Goal: Task Accomplishment & Management: Complete application form

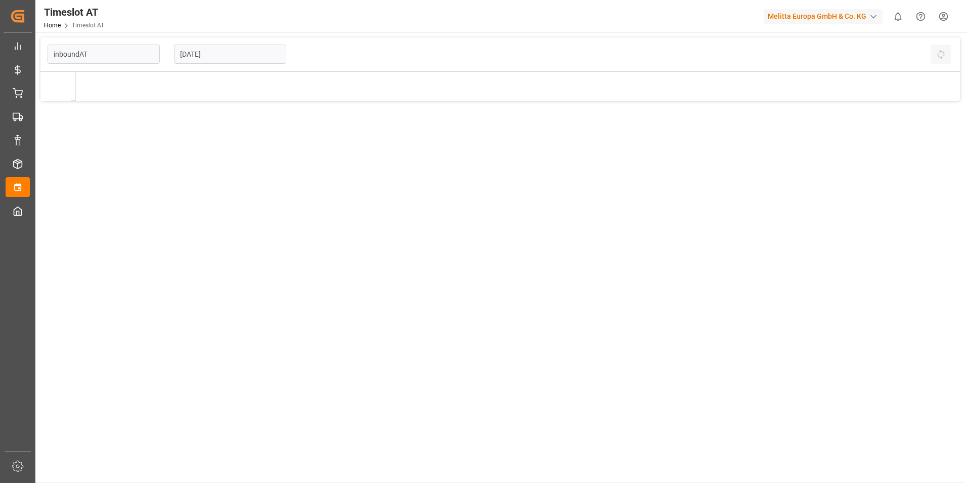
type input "Inbound AT"
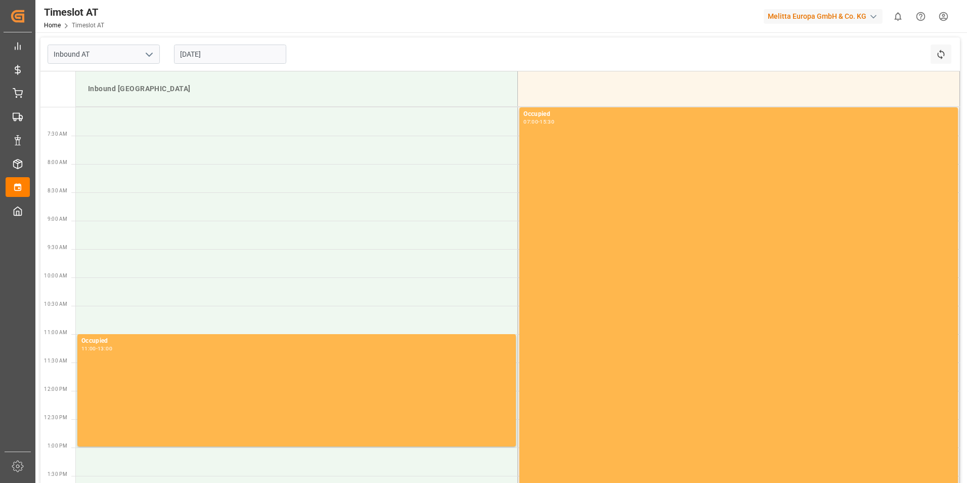
click at [202, 53] on input "[DATE]" at bounding box center [230, 54] width 112 height 19
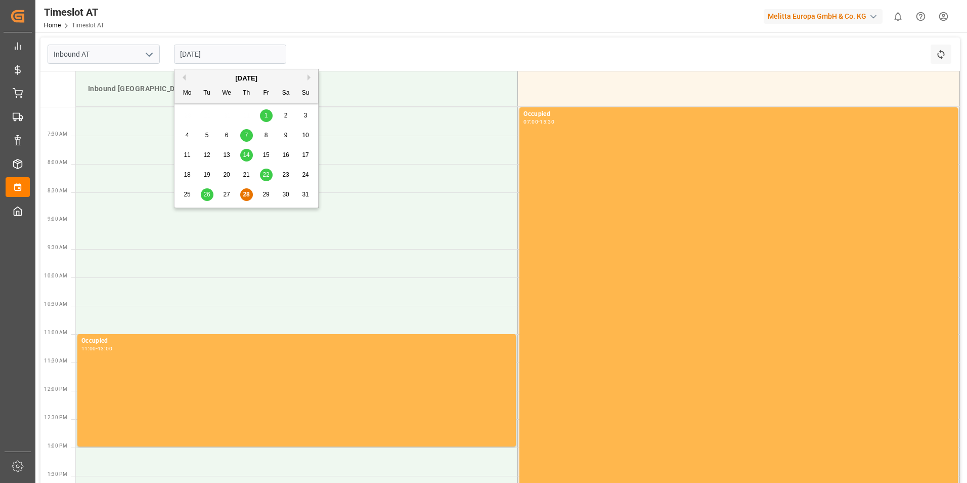
click at [307, 78] on div "[DATE]" at bounding box center [247, 78] width 144 height 10
click at [309, 77] on button "Next Month" at bounding box center [311, 77] width 6 height 6
click at [208, 114] on span "2" at bounding box center [207, 115] width 4 height 7
type input "[DATE]"
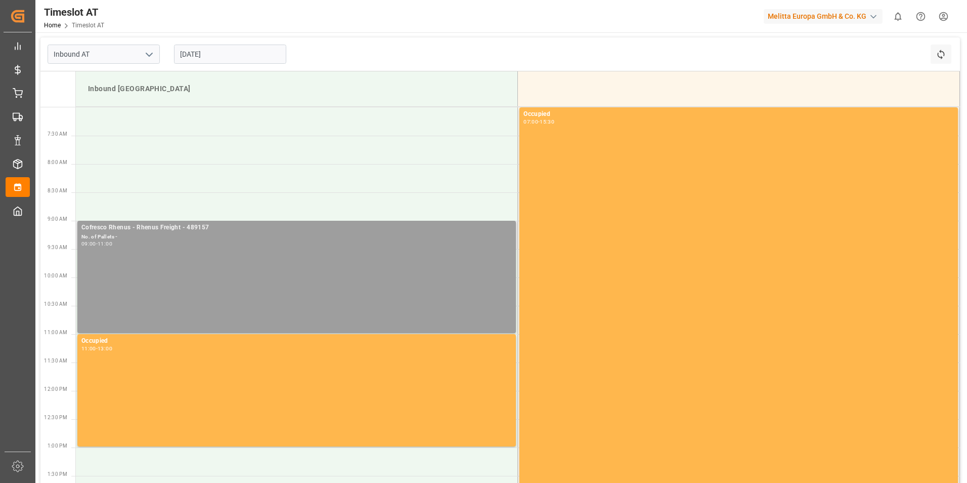
click at [271, 261] on div "Cofresco Rhenus - Rhenus Freight - 489157 No. of Pallets - 09:00 - 11:00" at bounding box center [296, 277] width 430 height 108
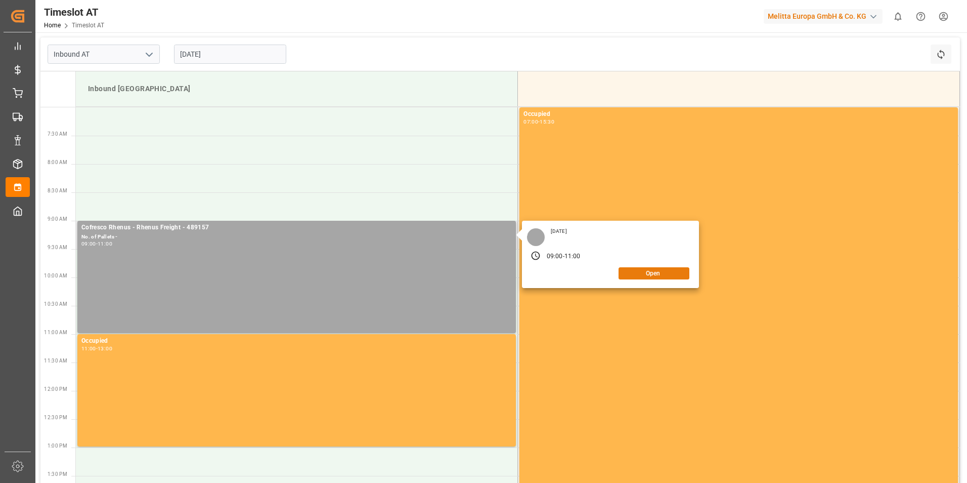
click at [662, 275] on button "Open" at bounding box center [654, 273] width 71 height 12
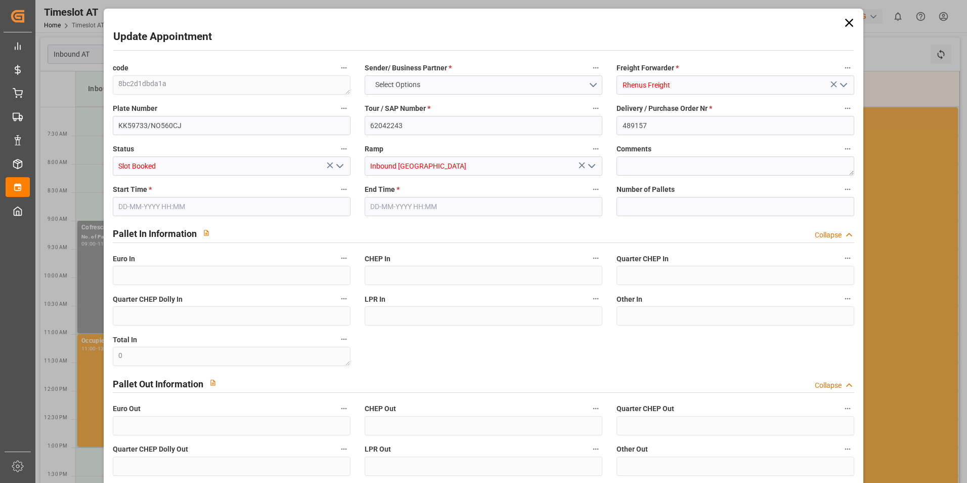
type input "0"
type input "[DATE] 09:00"
type input "[DATE] 11:00"
type input "[DATE] 07:12"
click at [845, 22] on icon at bounding box center [849, 23] width 8 height 8
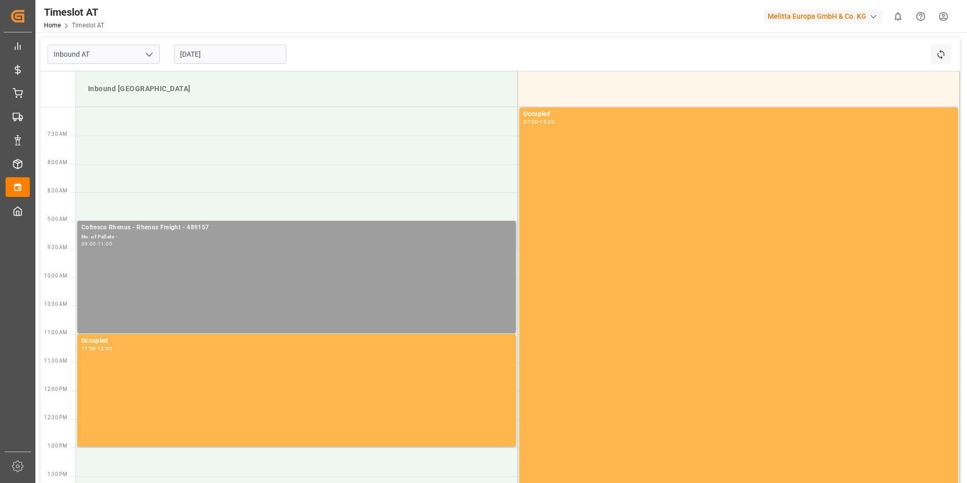
drag, startPoint x: 320, startPoint y: 241, endPoint x: 312, endPoint y: 249, distance: 11.4
click at [312, 249] on div "Cofresco Rhenus - Rhenus Freight - 489157 No. of Pallets - 09:00 - 11:00" at bounding box center [296, 277] width 430 height 108
drag, startPoint x: 312, startPoint y: 249, endPoint x: 265, endPoint y: 232, distance: 49.6
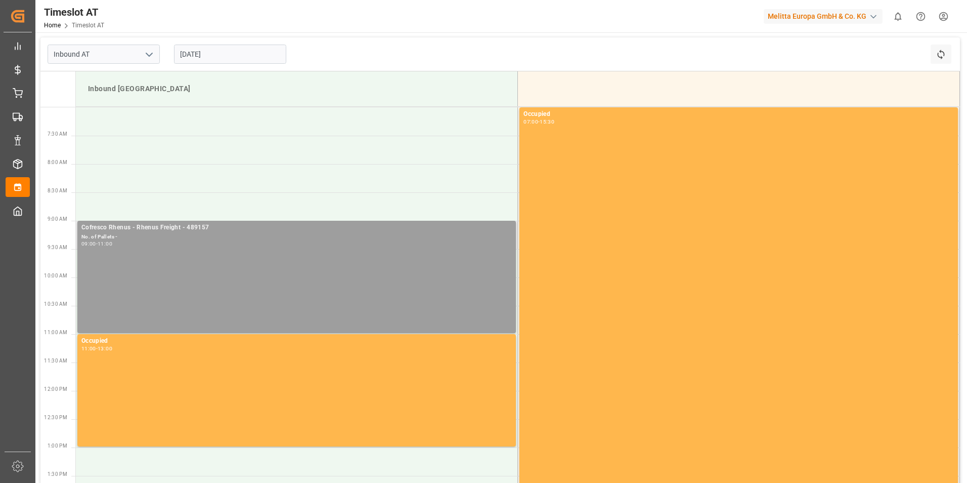
click at [265, 233] on div "No. of Pallets -" at bounding box center [296, 237] width 430 height 9
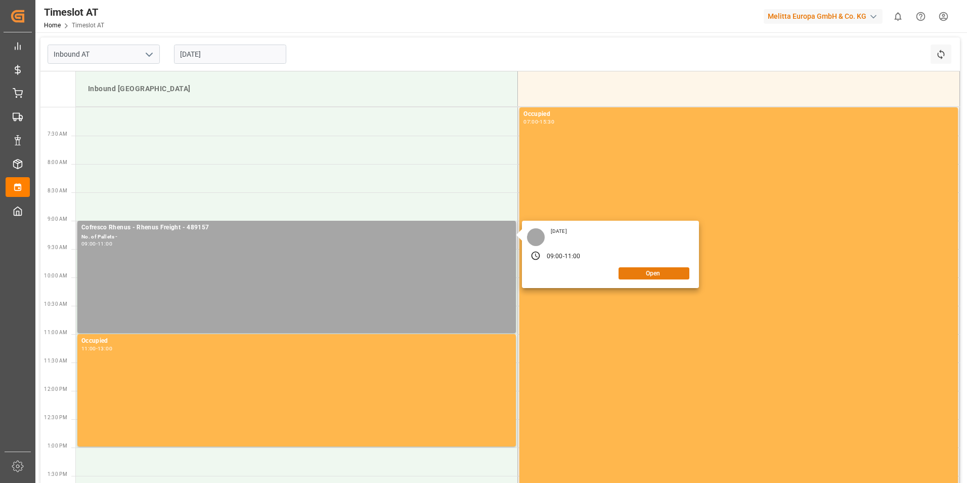
click at [639, 272] on button "Open" at bounding box center [654, 273] width 71 height 12
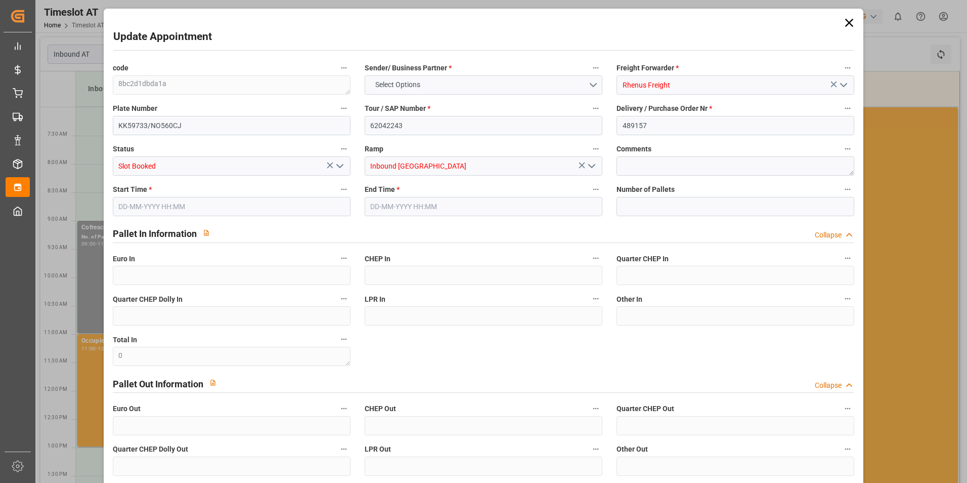
type input "0"
type input "[DATE] 09:00"
type input "[DATE] 11:00"
type input "[DATE] 07:12"
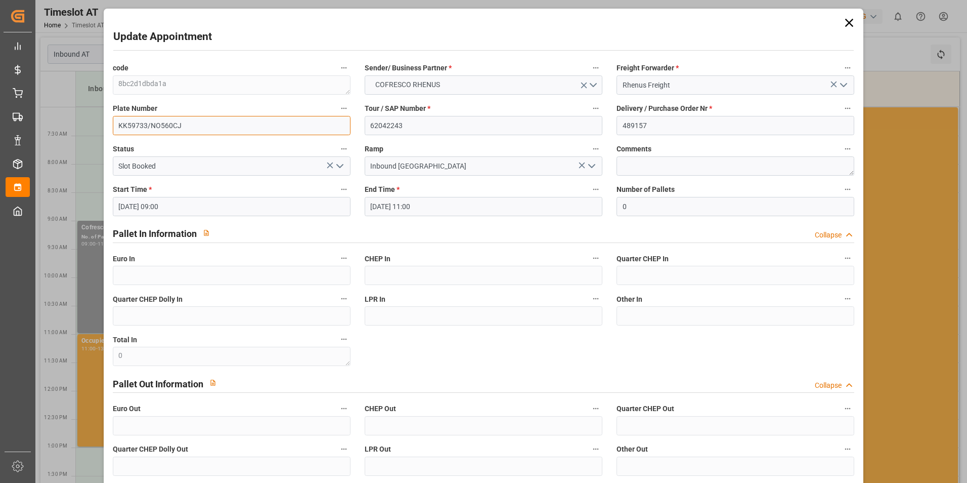
drag, startPoint x: 142, startPoint y: 123, endPoint x: 95, endPoint y: 123, distance: 47.6
click at [94, 123] on div "Update Appointment code 8bc2d1dbda1a Sender/ Business Partner * COFRESCO RHENUS…" at bounding box center [483, 241] width 967 height 483
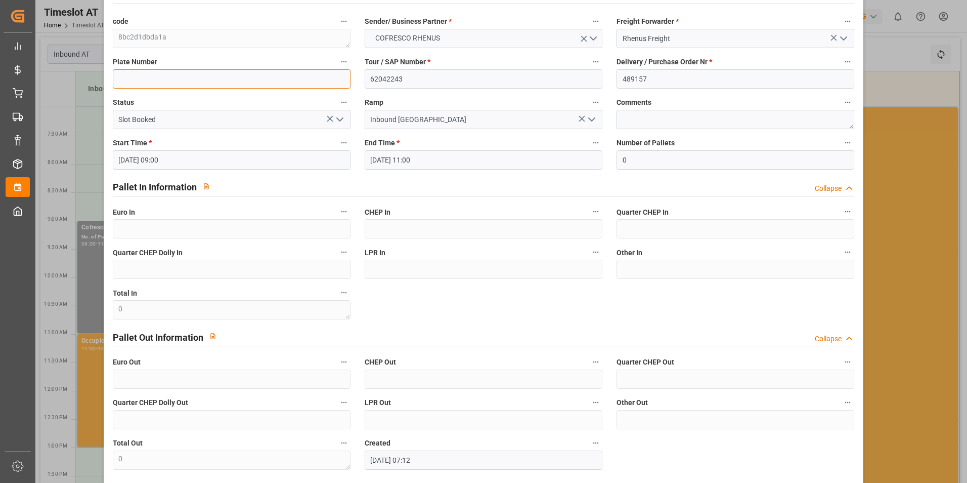
scroll to position [92, 0]
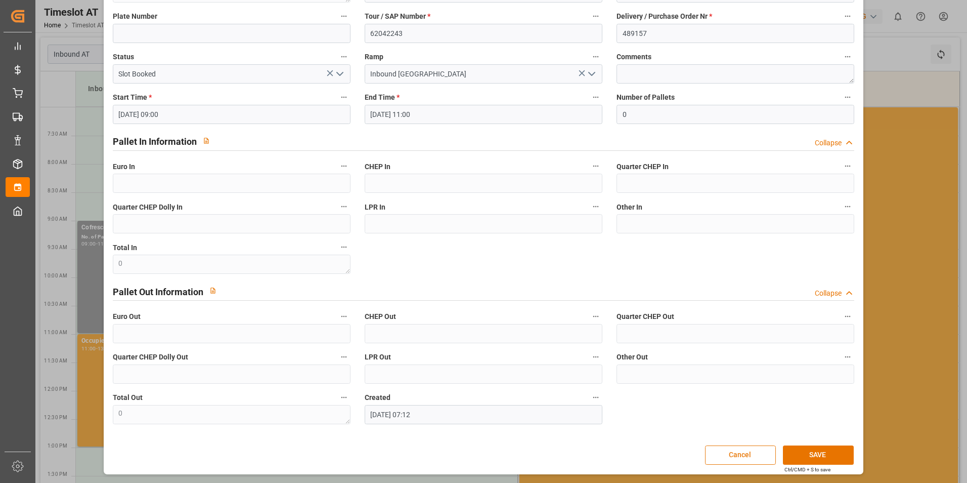
click at [754, 450] on button "Cancel" at bounding box center [740, 454] width 71 height 19
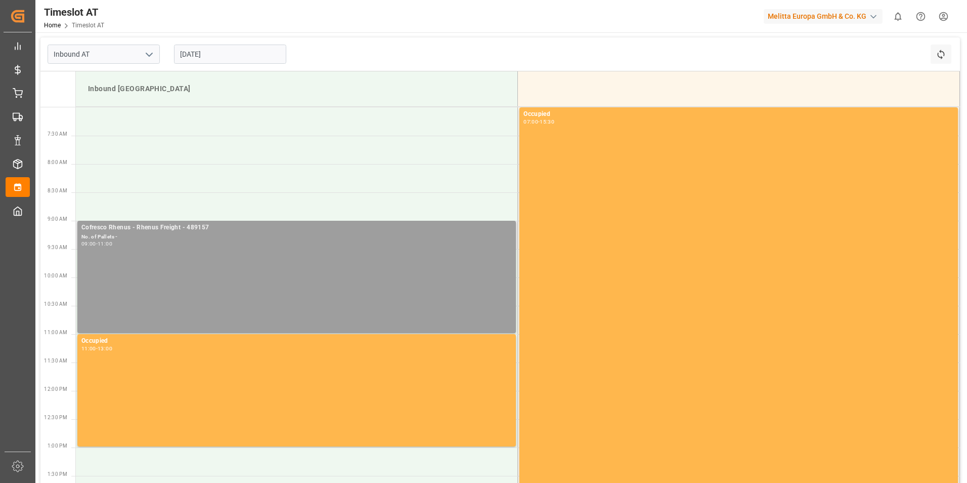
click at [409, 303] on div "Cofresco Rhenus - Rhenus Freight - 489157 No. of Pallets - 09:00 - 11:00" at bounding box center [296, 277] width 430 height 108
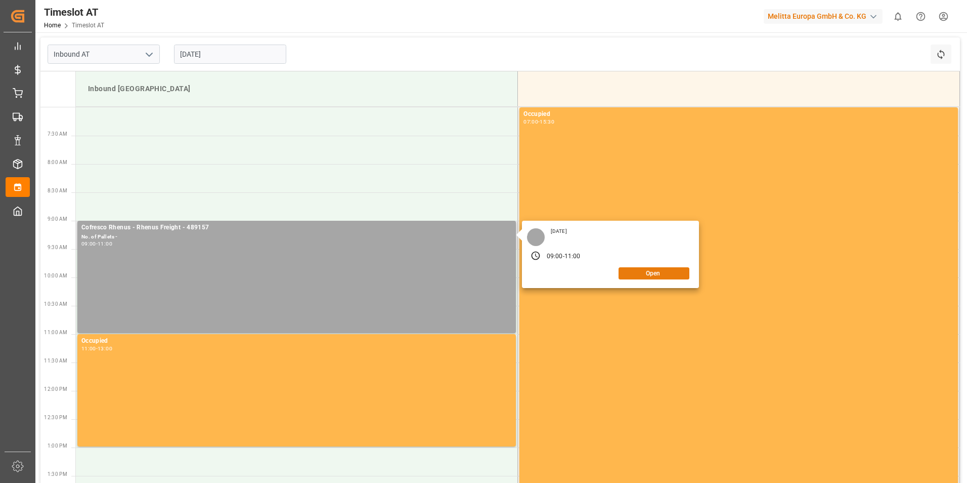
click at [647, 272] on button "Open" at bounding box center [654, 273] width 71 height 12
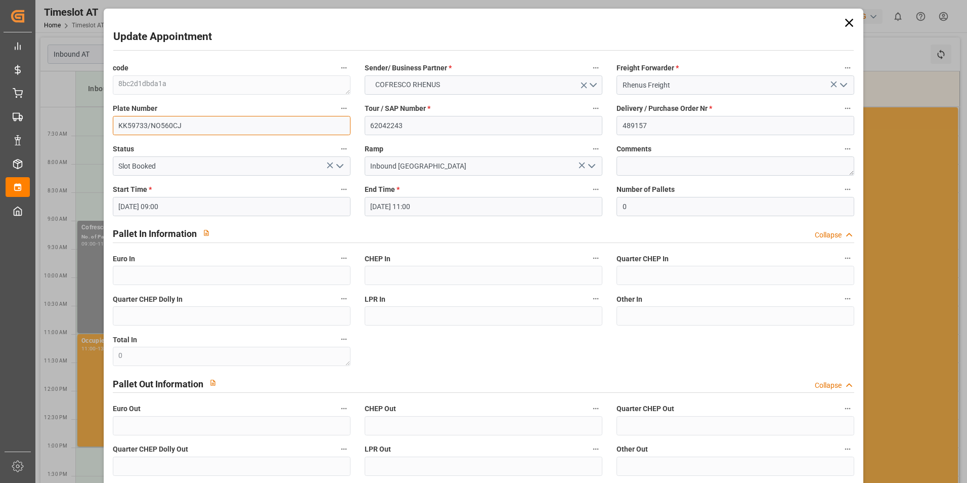
drag, startPoint x: 156, startPoint y: 127, endPoint x: 112, endPoint y: 127, distance: 44.0
click at [113, 127] on input "KK59733/NO560CJ" at bounding box center [232, 125] width 238 height 19
click at [328, 167] on icon at bounding box center [330, 165] width 11 height 11
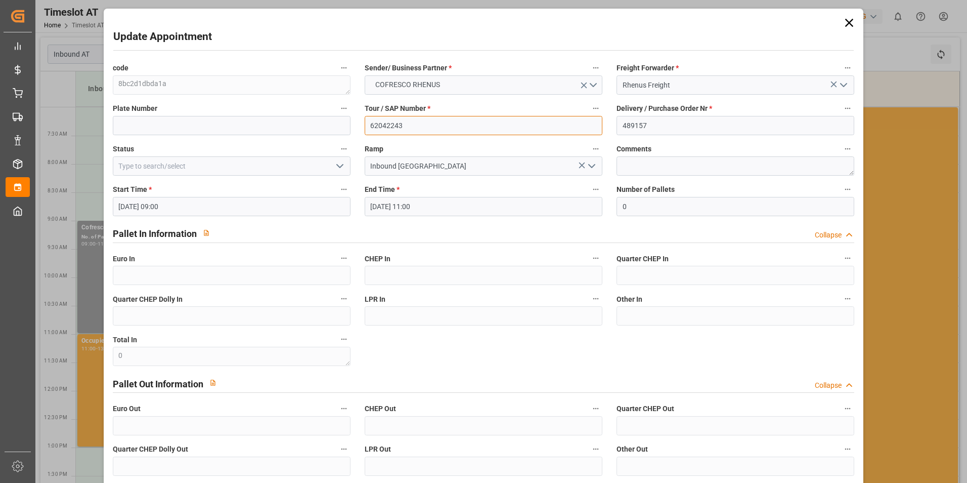
drag, startPoint x: 361, startPoint y: 121, endPoint x: 377, endPoint y: 120, distance: 15.7
click at [358, 122] on div "Tour / SAP Number * 62042243" at bounding box center [484, 118] width 252 height 40
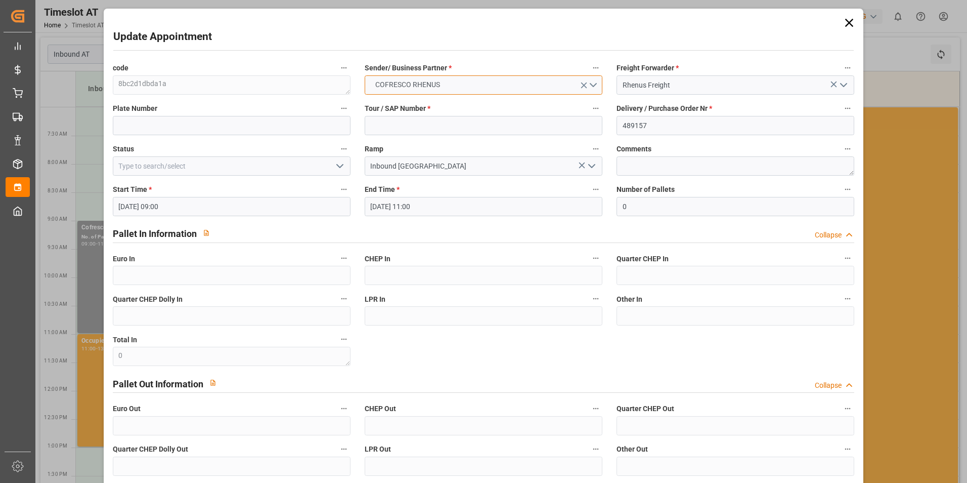
drag, startPoint x: 448, startPoint y: 77, endPoint x: 371, endPoint y: 79, distance: 76.9
click at [371, 78] on button "COFRESCO RHENUS" at bounding box center [484, 84] width 238 height 19
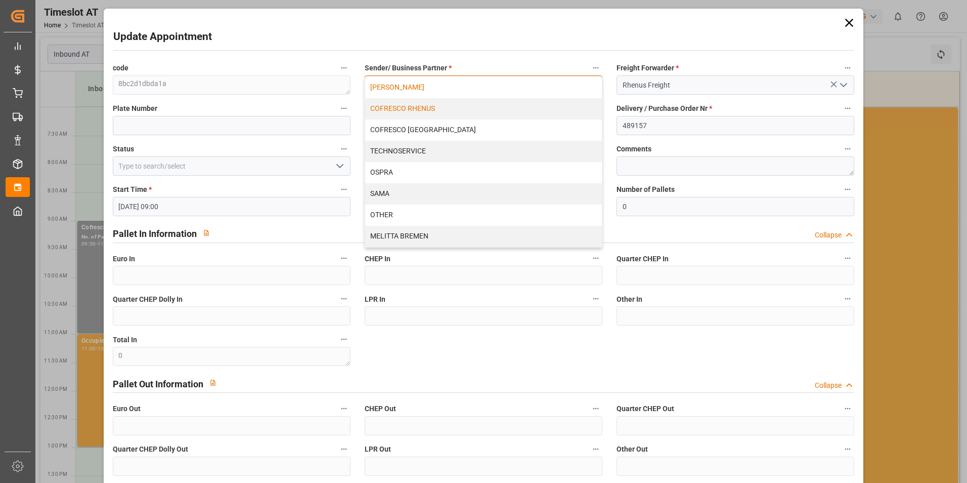
click at [504, 90] on div "[PERSON_NAME]" at bounding box center [483, 87] width 237 height 21
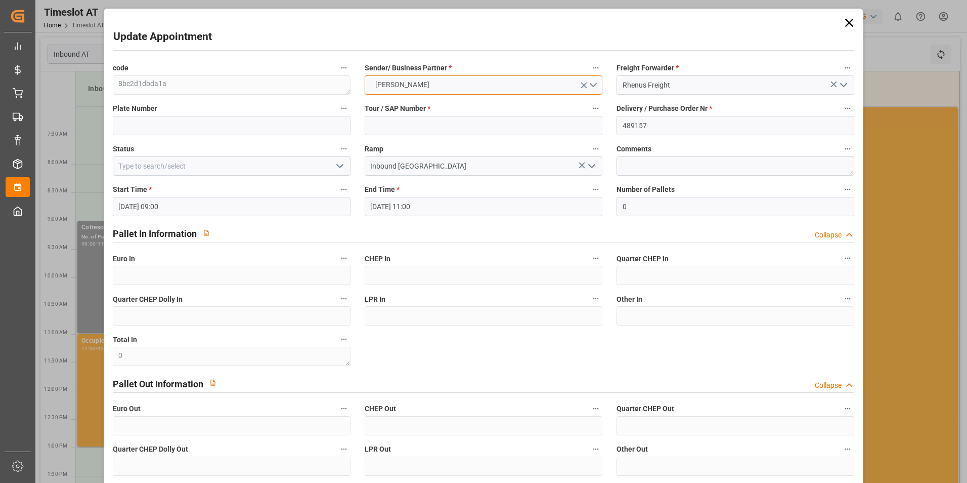
click at [588, 81] on button "[PERSON_NAME]" at bounding box center [484, 84] width 238 height 19
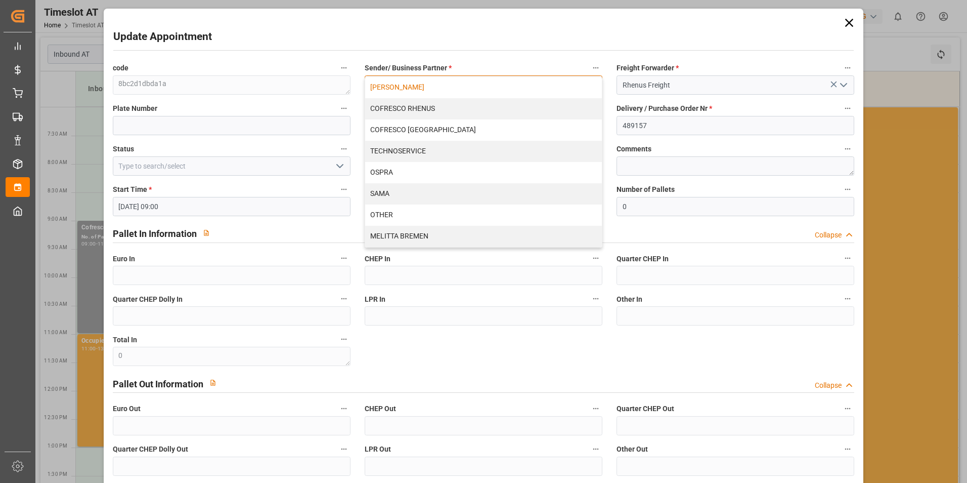
click at [585, 81] on div "[PERSON_NAME]" at bounding box center [483, 87] width 237 height 21
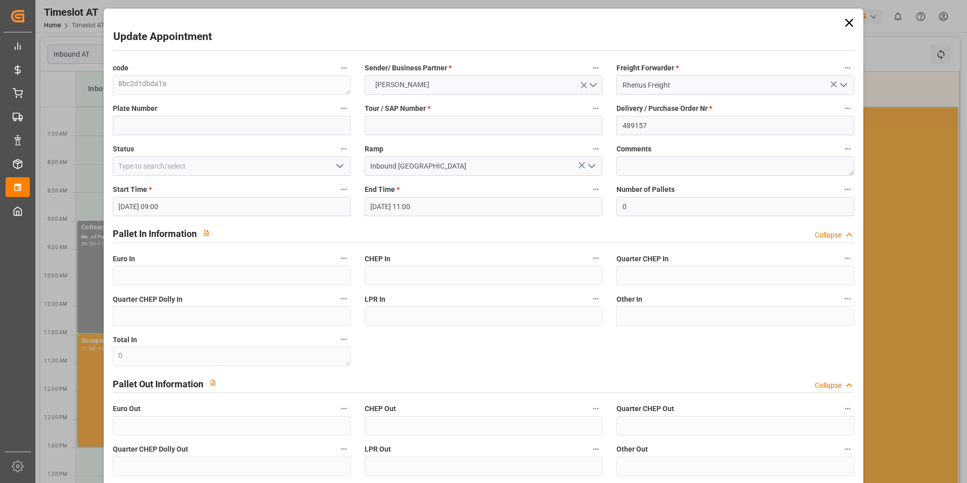
click at [585, 85] on icon "open menu" at bounding box center [584, 85] width 11 height 11
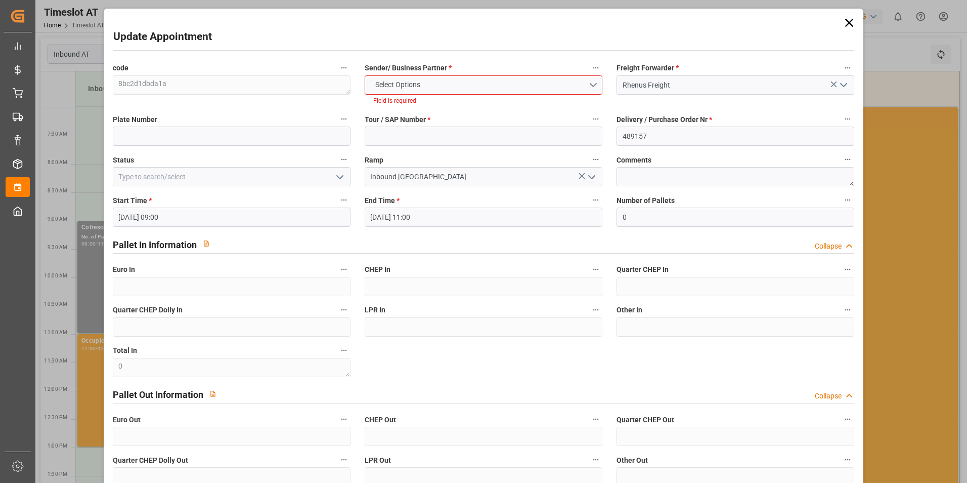
click at [836, 82] on button "open menu" at bounding box center [843, 85] width 15 height 16
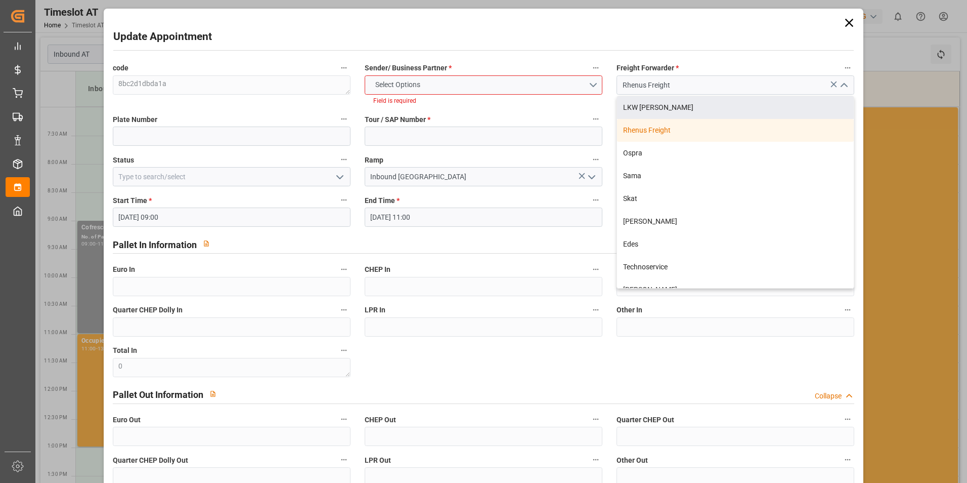
click at [831, 84] on icon at bounding box center [834, 84] width 6 height 6
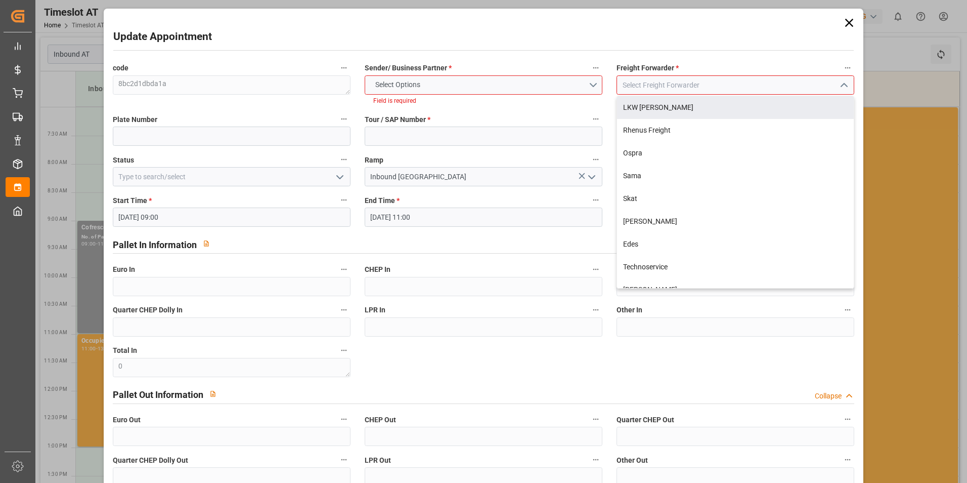
click at [734, 56] on div "Update Appointment code 8bc2d1dbda1a Sender/ Business Partner * Select Options …" at bounding box center [483, 293] width 755 height 564
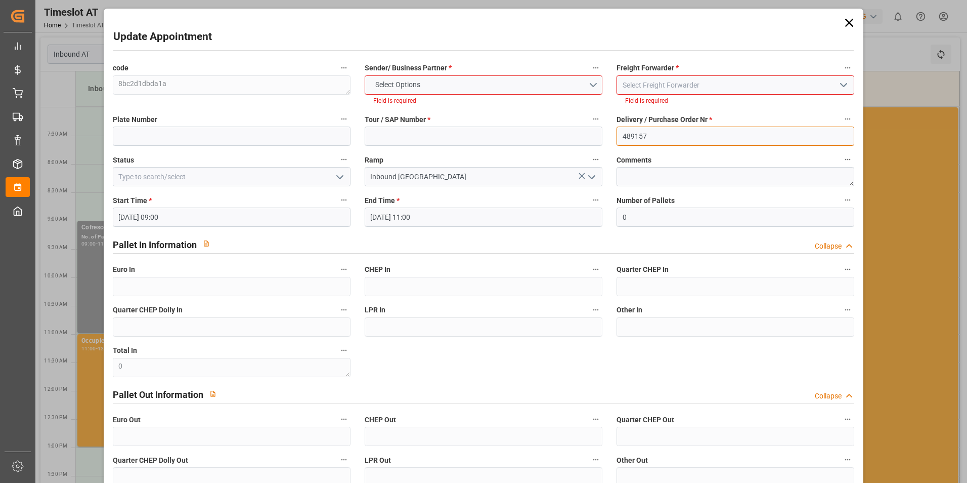
drag, startPoint x: 654, startPoint y: 134, endPoint x: 637, endPoint y: 134, distance: 16.7
click at [645, 134] on input "489157" at bounding box center [736, 135] width 238 height 19
click at [592, 130] on div "code 8bc2d1dbda1a Sender/ Business Partner * Select Options Field is required F…" at bounding box center [484, 294] width 756 height 473
click at [353, 210] on div "code 8bc2d1dbda1a Sender/ Business Partner * Select Options Field is required F…" at bounding box center [484, 294] width 756 height 473
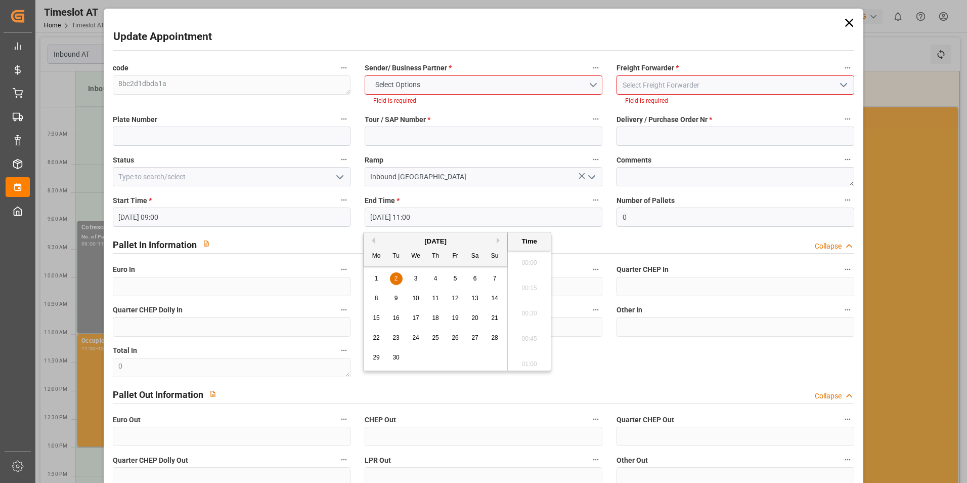
scroll to position [1066, 0]
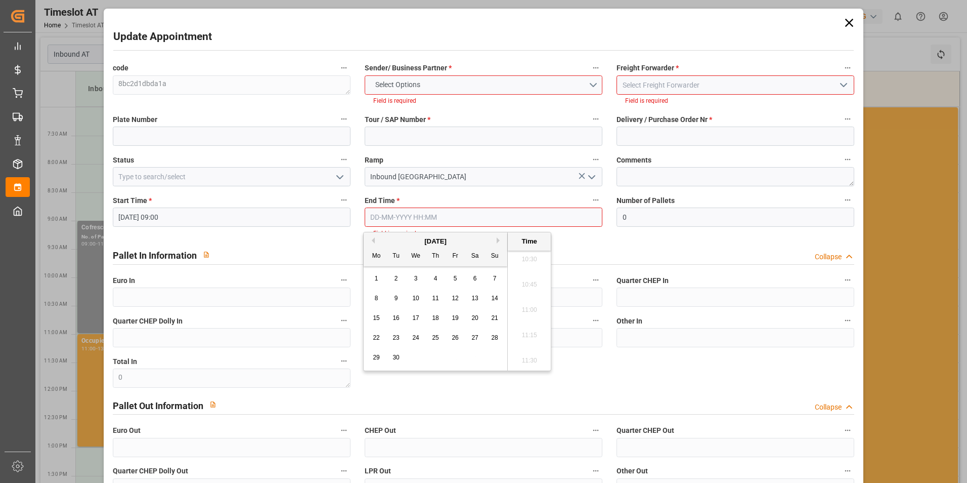
click at [314, 249] on div "Pallet In Information Collapse" at bounding box center [484, 254] width 742 height 19
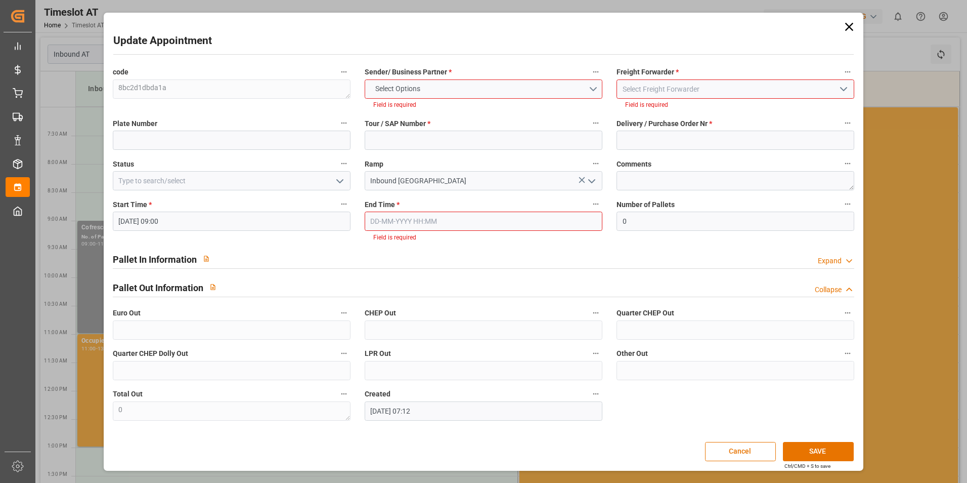
drag, startPoint x: 106, startPoint y: 221, endPoint x: 100, endPoint y: 223, distance: 6.4
click at [101, 222] on div "Update Appointment code 8bc2d1dbda1a Sender/ Business Partner * Select Options …" at bounding box center [483, 241] width 967 height 483
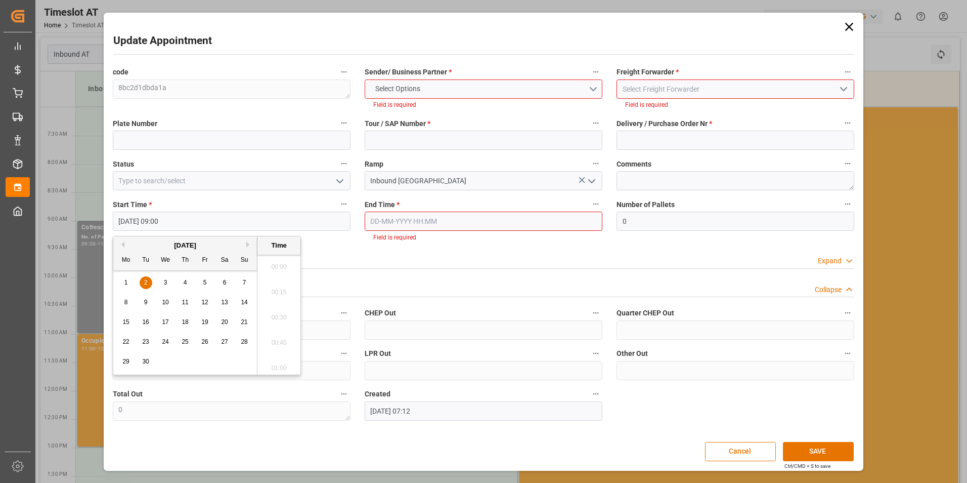
type input "0"
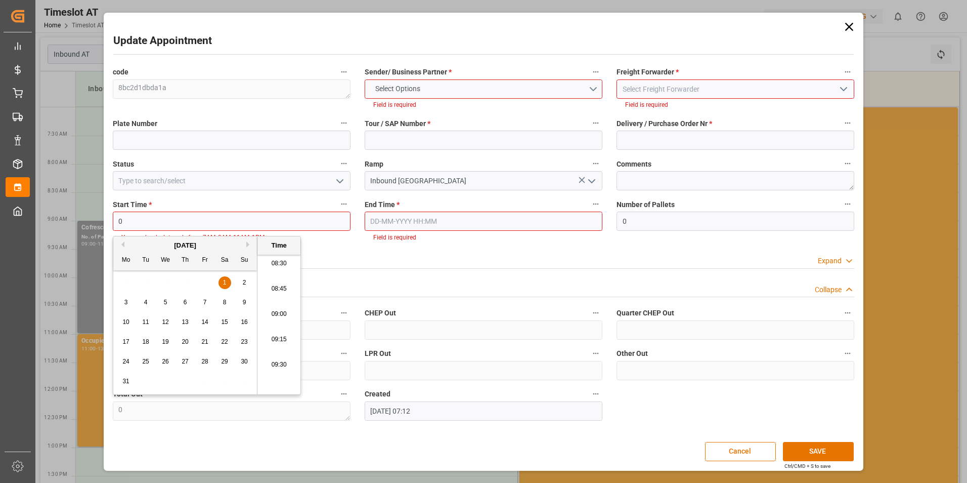
click at [104, 224] on div "Update Appointment code 8bc2d1dbda1a Sender/ Business Partner * Select Options …" at bounding box center [484, 242] width 760 height 458
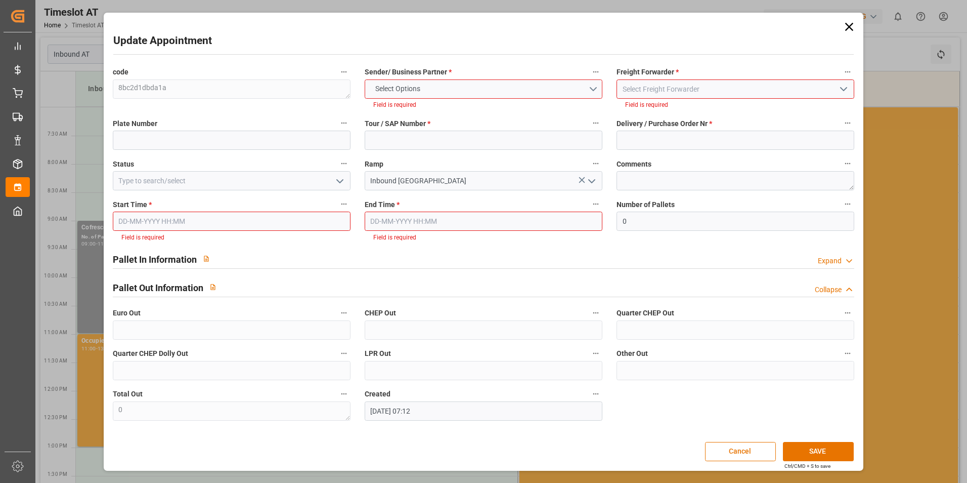
click at [483, 271] on div "Pallet In Information Expand" at bounding box center [484, 259] width 756 height 29
click at [804, 451] on button "SAVE" at bounding box center [818, 451] width 71 height 19
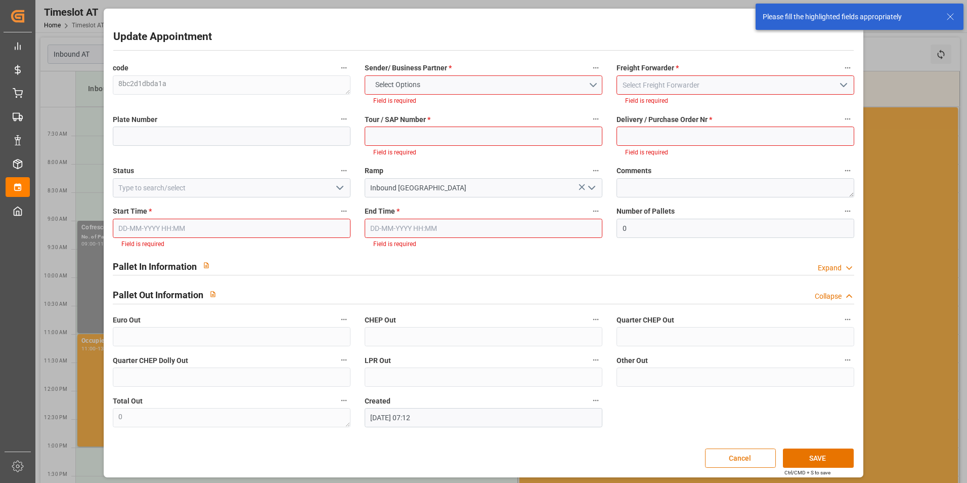
click at [752, 453] on button "Cancel" at bounding box center [740, 457] width 71 height 19
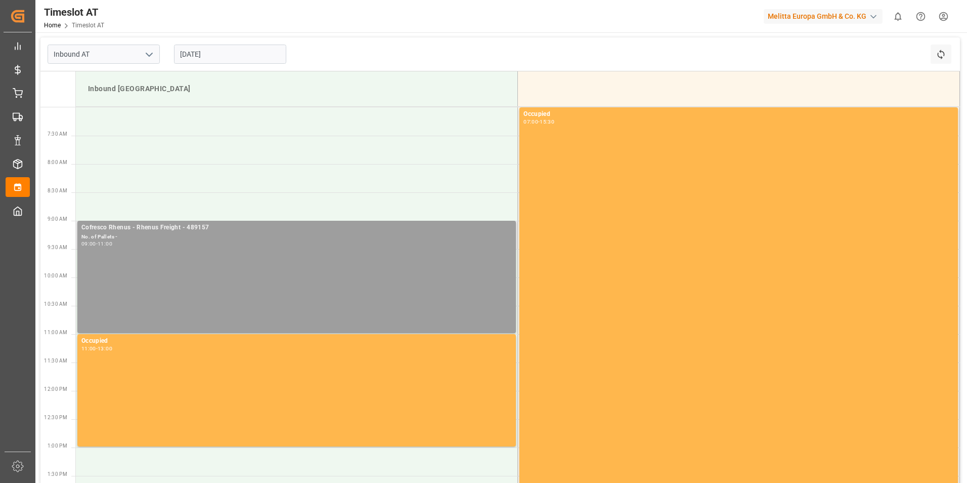
click at [469, 251] on div "Cofresco Rhenus - Rhenus Freight - 489157 No. of Pallets - 09:00 - 11:00" at bounding box center [296, 277] width 430 height 108
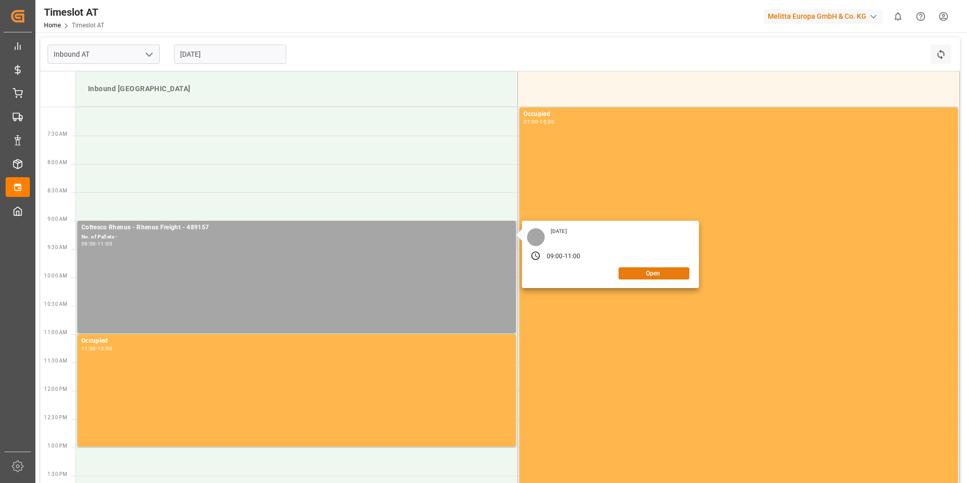
click at [656, 274] on button "Open" at bounding box center [654, 273] width 71 height 12
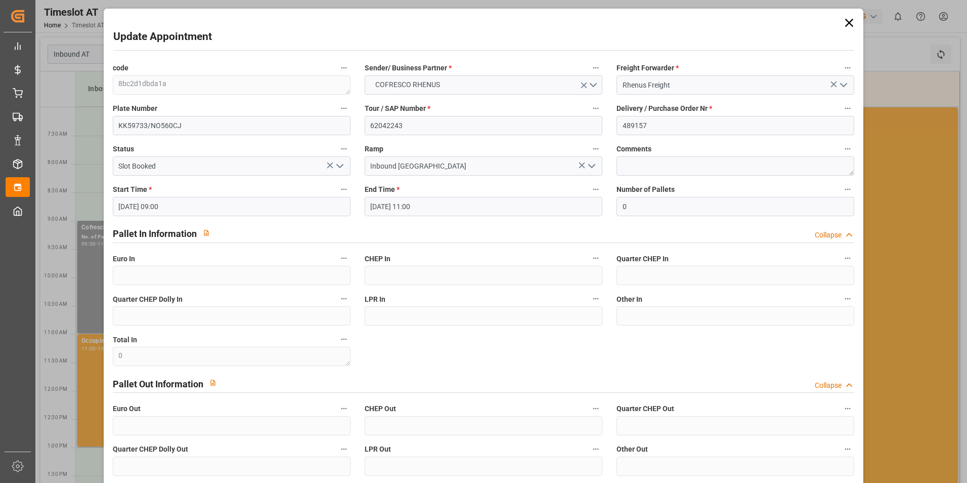
click at [230, 199] on input "[DATE] 09:00" at bounding box center [232, 206] width 238 height 19
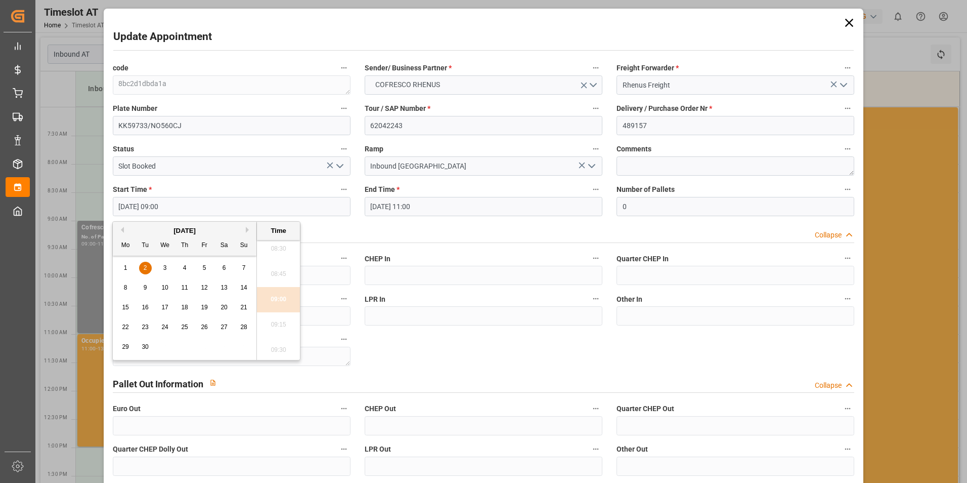
click at [203, 270] on span "5" at bounding box center [205, 267] width 4 height 7
click at [326, 245] on div "Pallet In Information Collapse" at bounding box center [484, 234] width 756 height 29
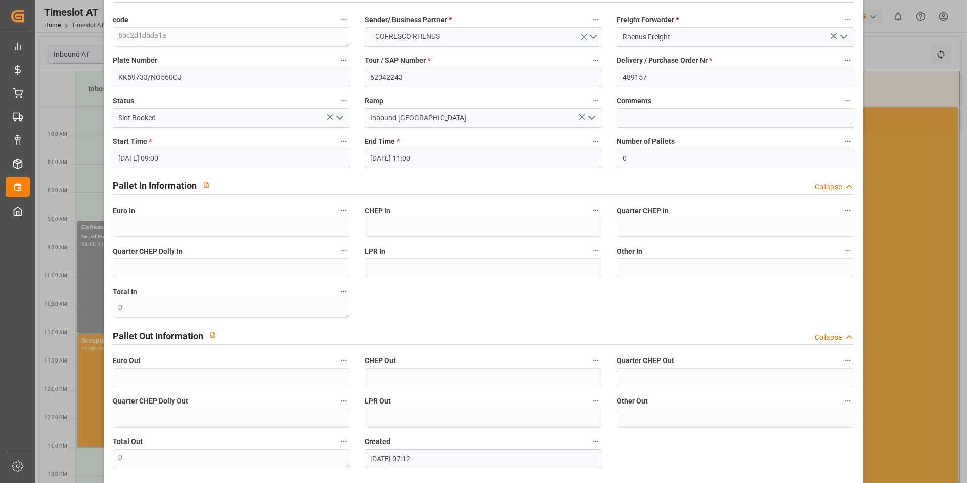
scroll to position [92, 0]
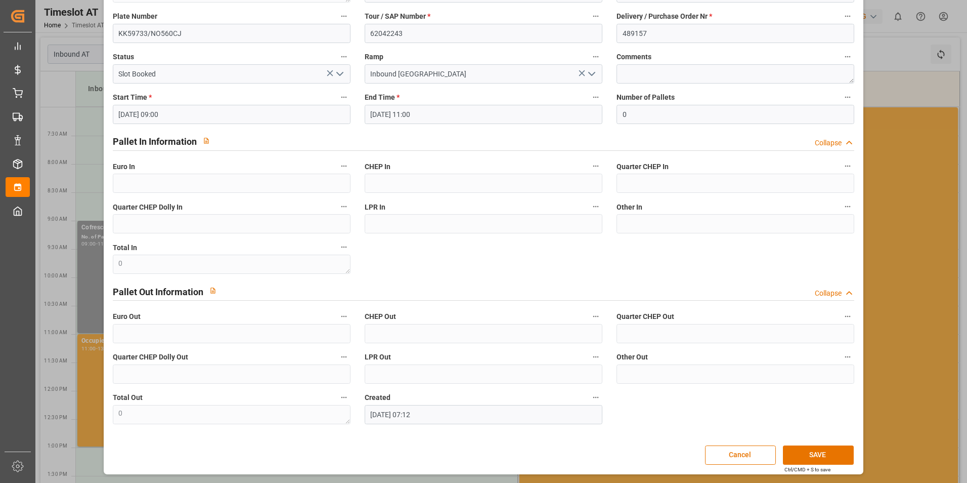
click at [822, 443] on div "Update Appointment code 8bc2d1dbda1a Sender/ Business Partner * COFRESCO RHENUS…" at bounding box center [483, 195] width 755 height 552
click at [826, 451] on button "SAVE" at bounding box center [818, 454] width 71 height 19
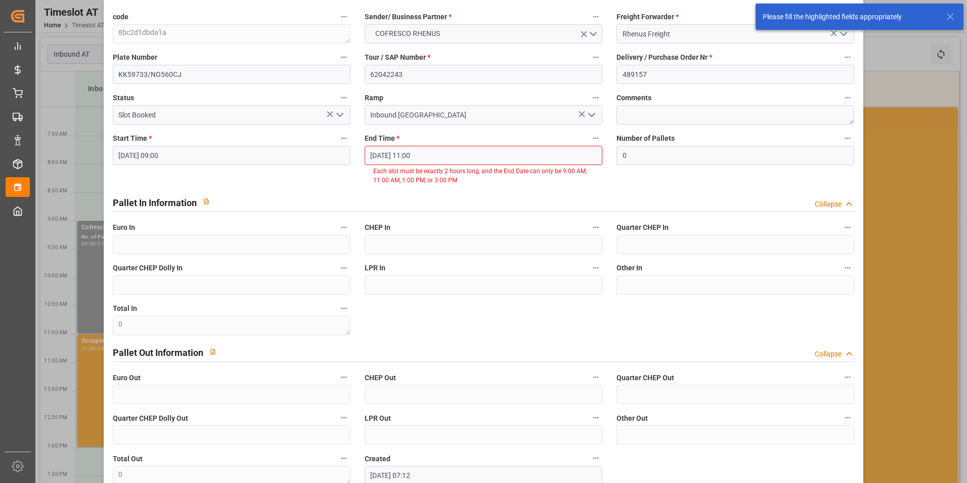
scroll to position [0, 0]
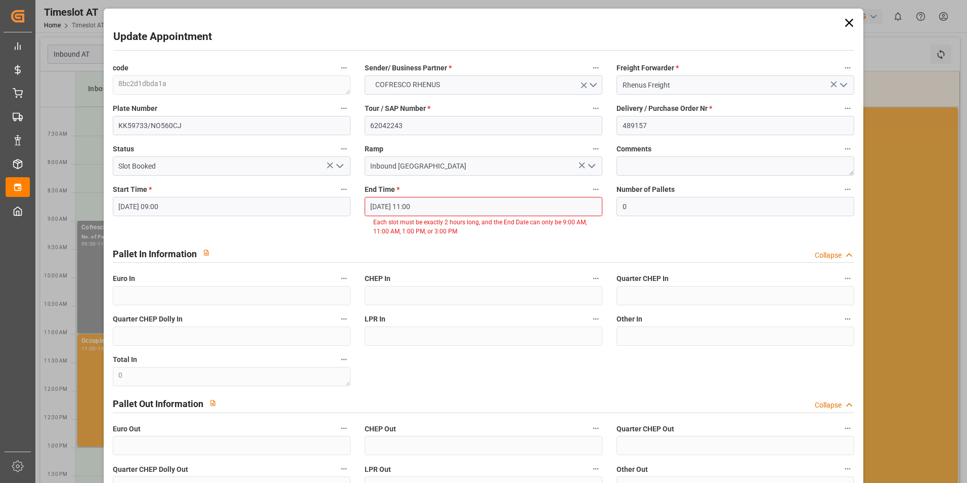
click at [270, 211] on input "[DATE] 09:00" at bounding box center [232, 206] width 238 height 19
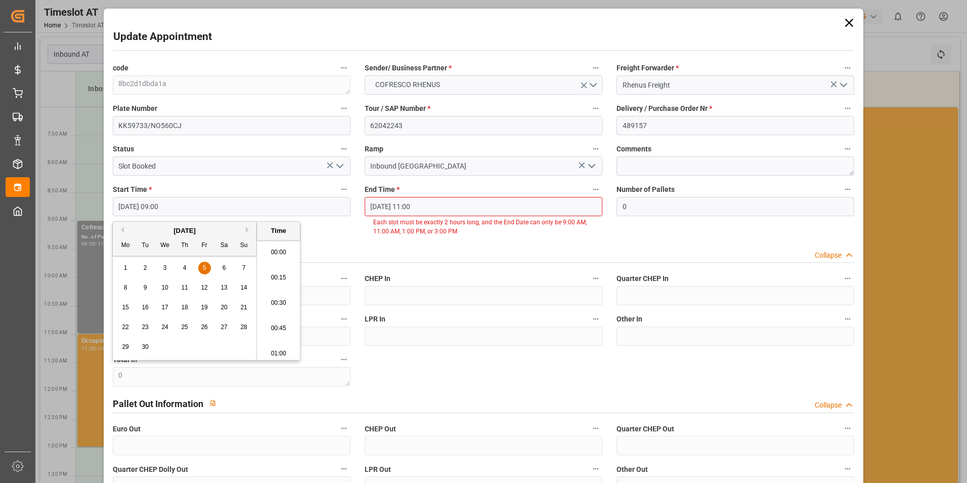
scroll to position [863, 0]
click at [183, 265] on span "4" at bounding box center [185, 267] width 4 height 7
type input "[DATE] 09:00"
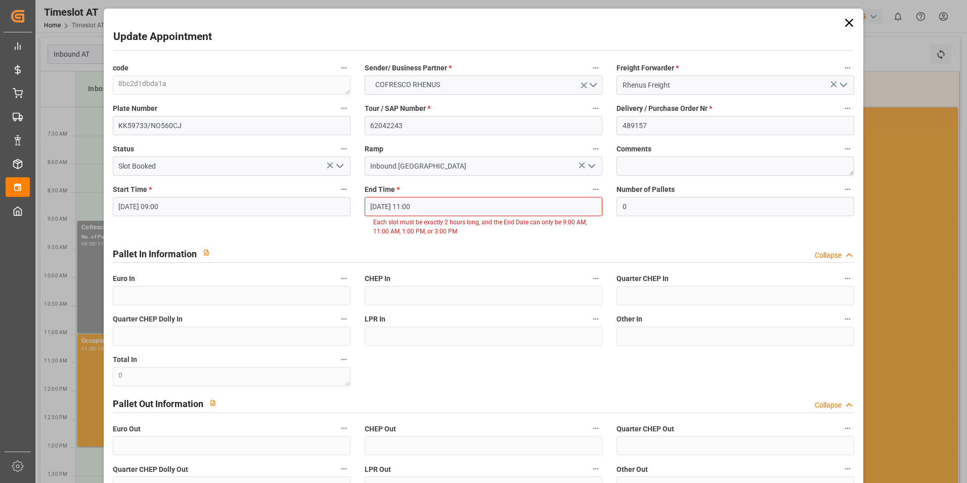
click at [506, 252] on div "Pallet In Information Collapse" at bounding box center [484, 252] width 742 height 19
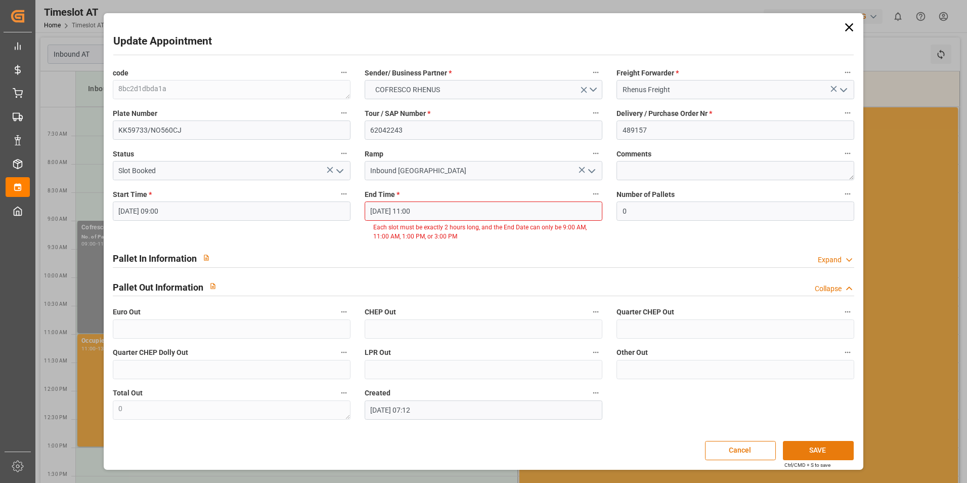
click at [818, 456] on button "SAVE" at bounding box center [818, 450] width 71 height 19
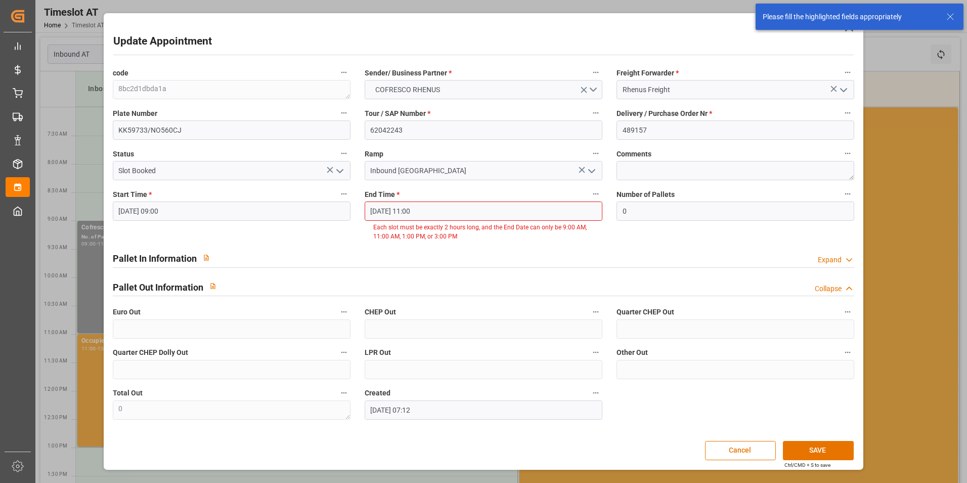
click at [475, 213] on input "[DATE] 11:00" at bounding box center [484, 210] width 238 height 19
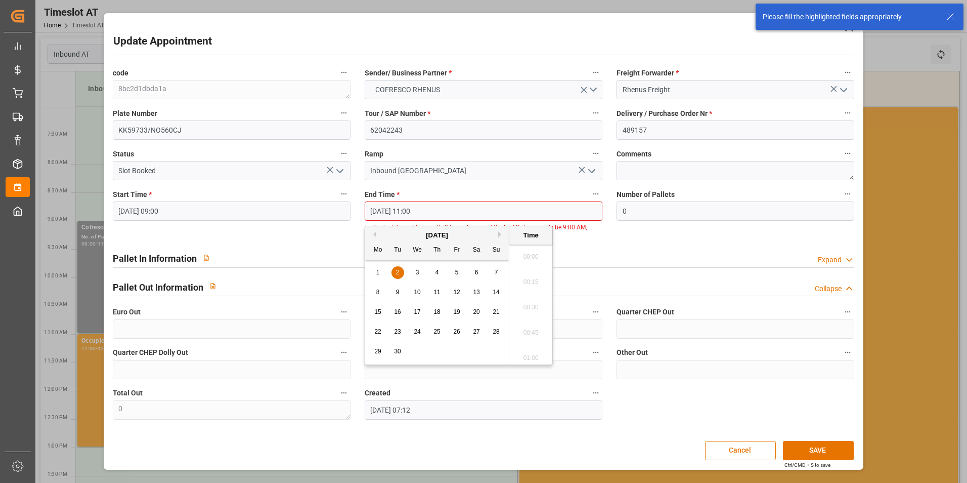
scroll to position [1066, 0]
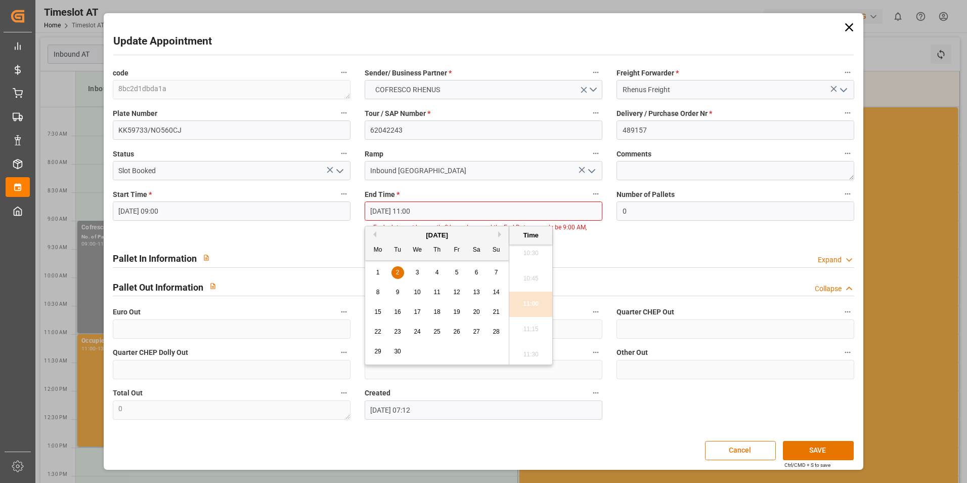
click at [440, 273] on div "4" at bounding box center [437, 273] width 13 height 12
type input "[DATE] 11:00"
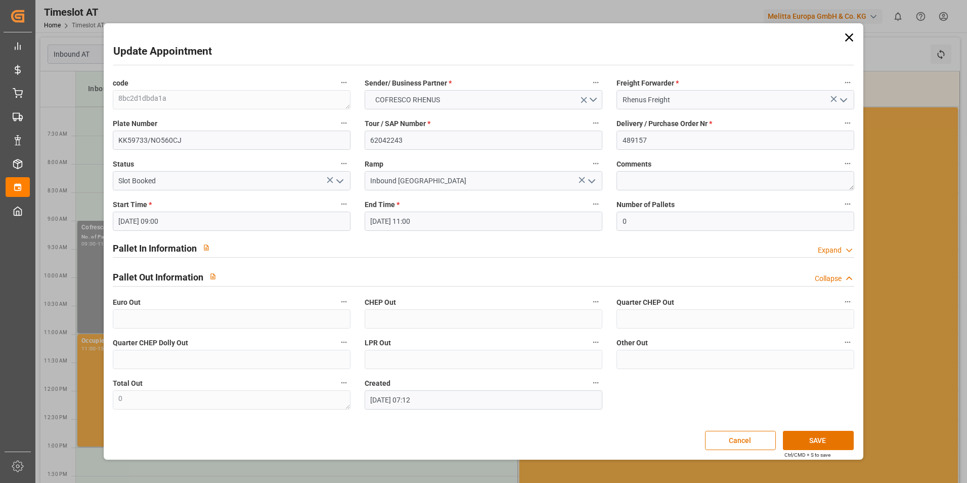
click at [671, 246] on div "Pallet In Information Expand" at bounding box center [484, 247] width 742 height 19
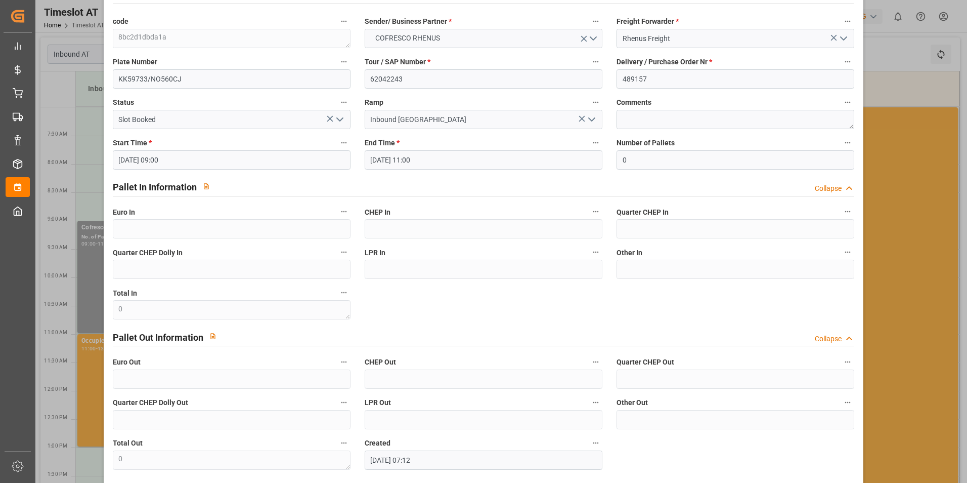
scroll to position [92, 0]
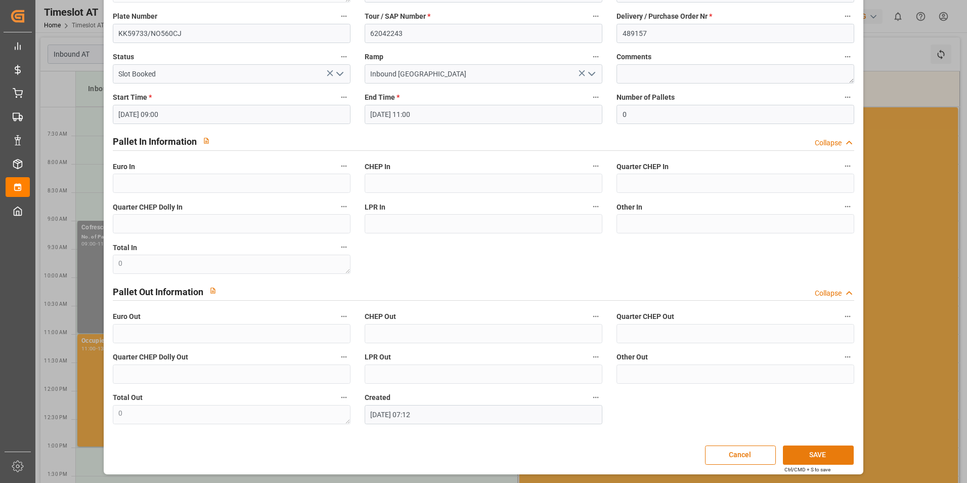
click at [836, 450] on button "SAVE" at bounding box center [818, 454] width 71 height 19
